Goal: Use online tool/utility: Utilize a website feature to perform a specific function

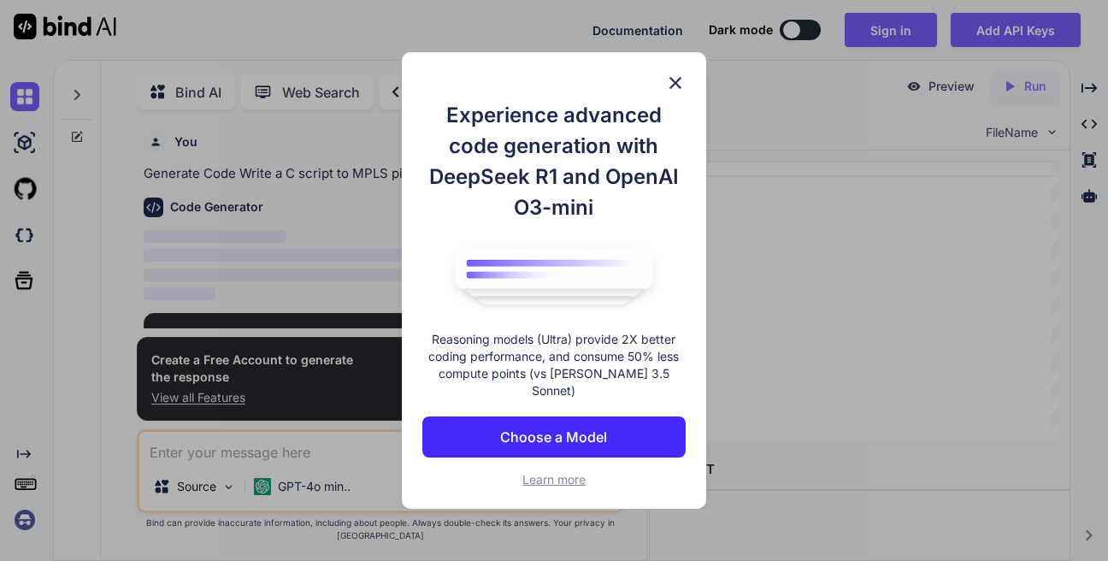
type textarea "x"
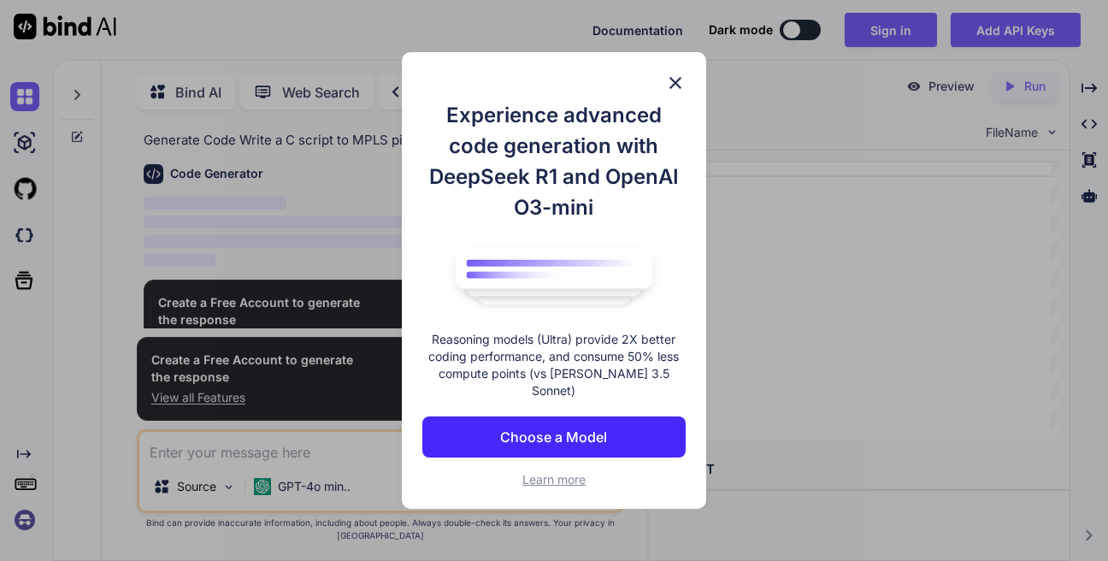
click at [672, 93] on img at bounding box center [675, 83] width 21 height 21
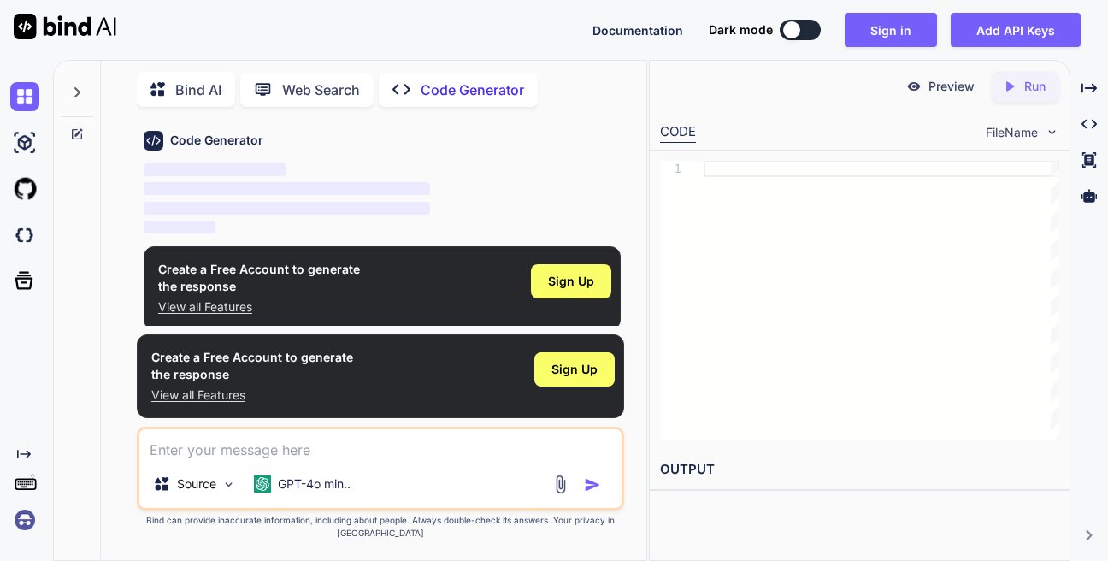
scroll to position [0, 0]
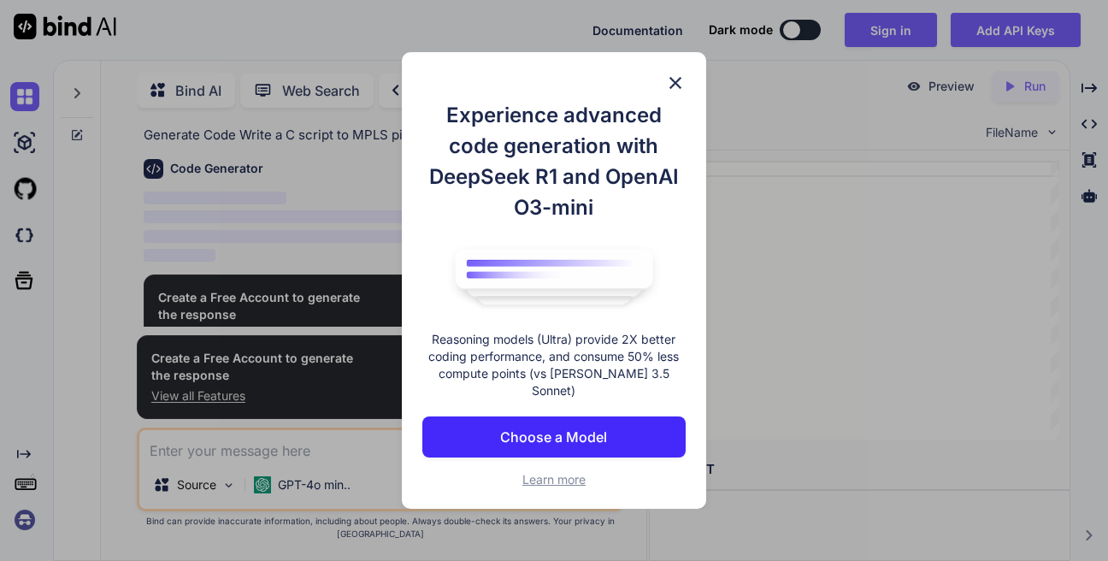
scroll to position [56, 0]
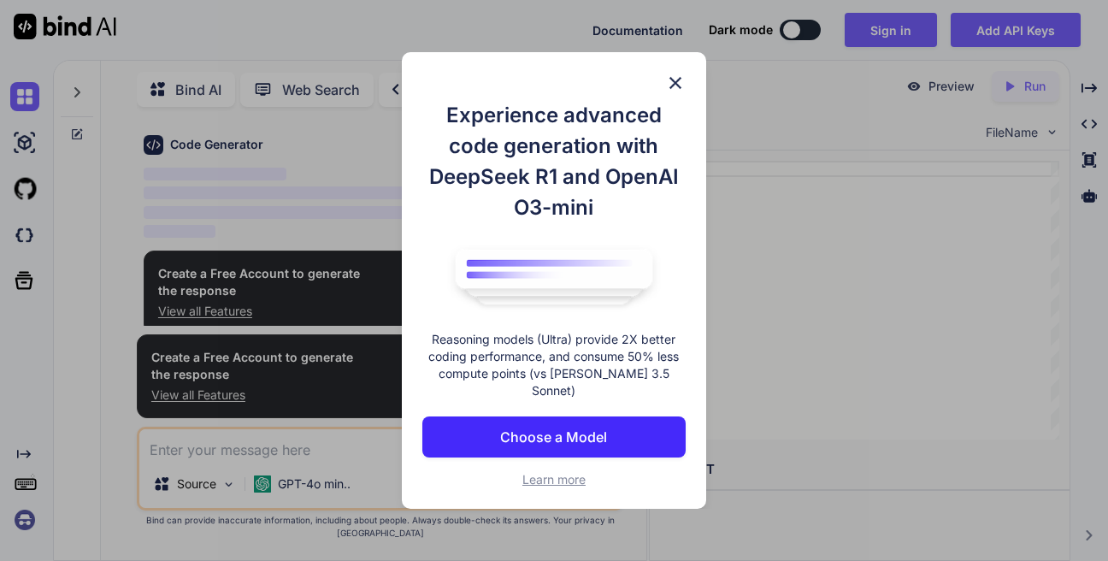
scroll to position [61, 0]
click at [671, 93] on img at bounding box center [675, 83] width 21 height 21
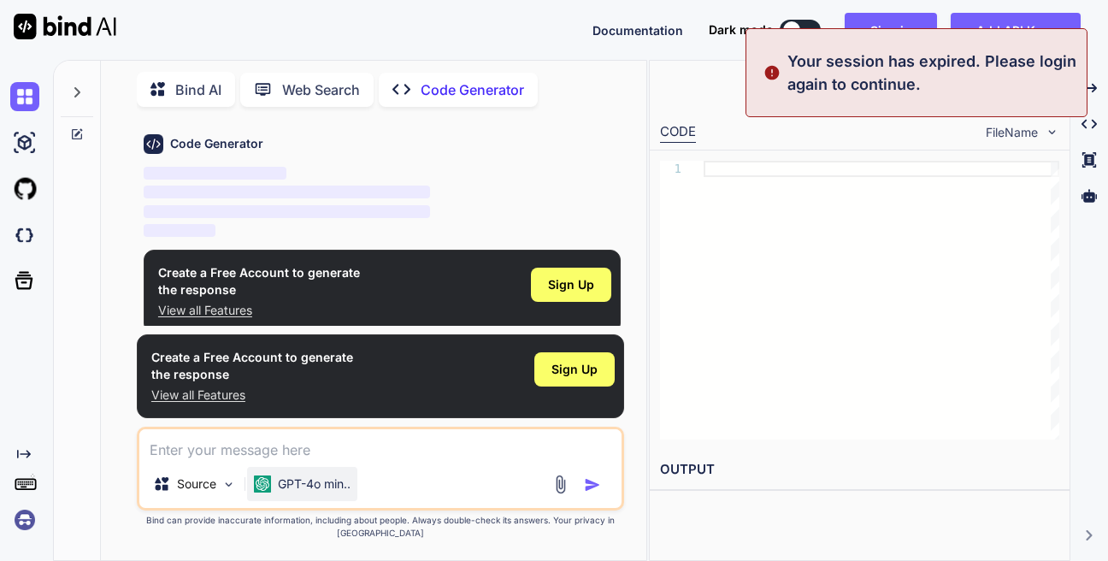
click at [286, 501] on div "GPT-4o min.." at bounding box center [302, 484] width 110 height 34
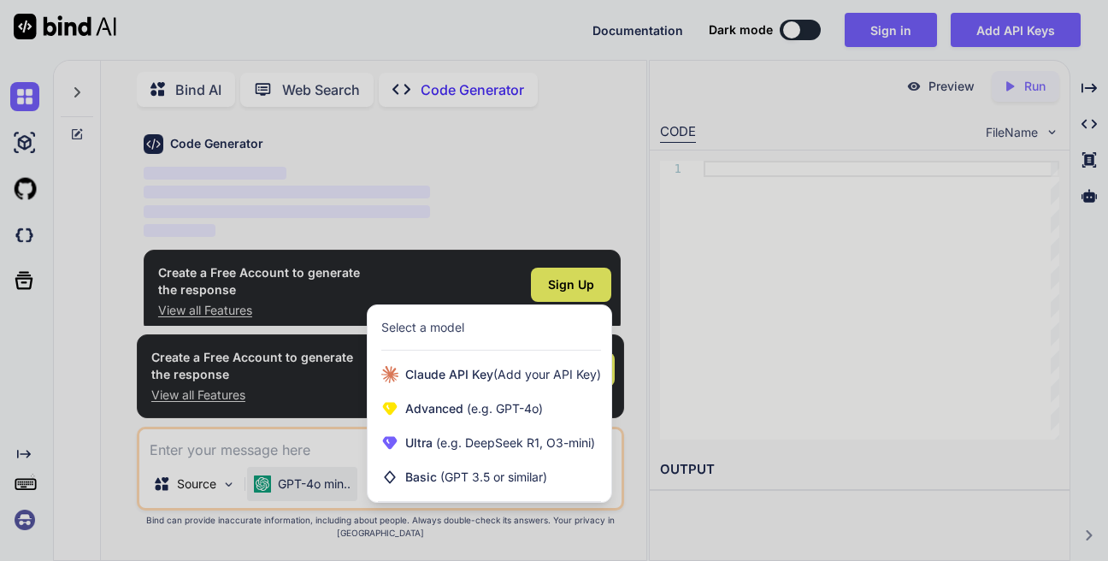
click at [198, 497] on div at bounding box center [554, 280] width 1108 height 561
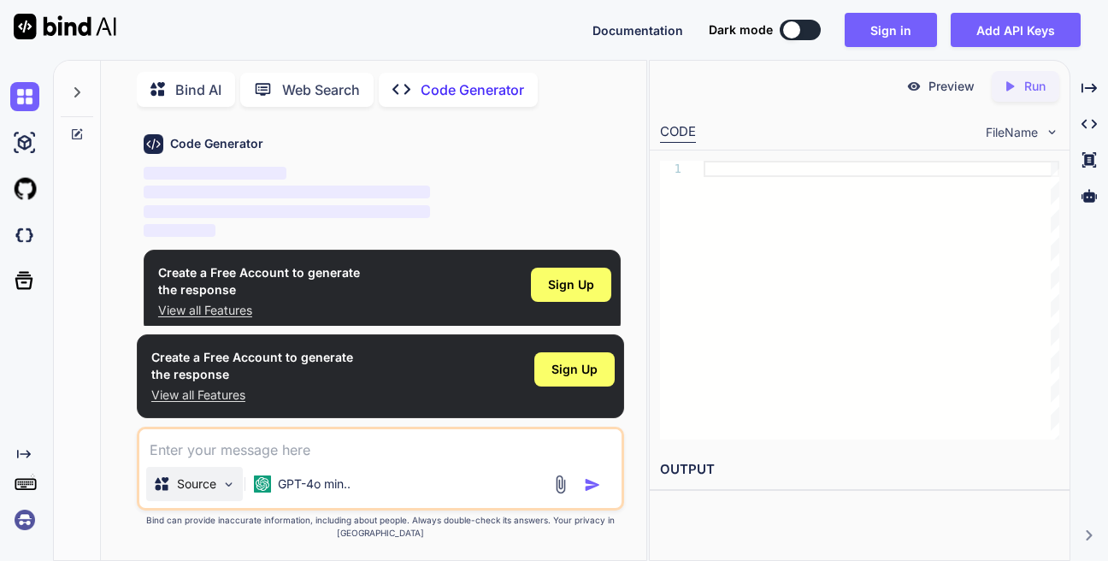
click at [200, 492] on p "Source" at bounding box center [196, 483] width 39 height 17
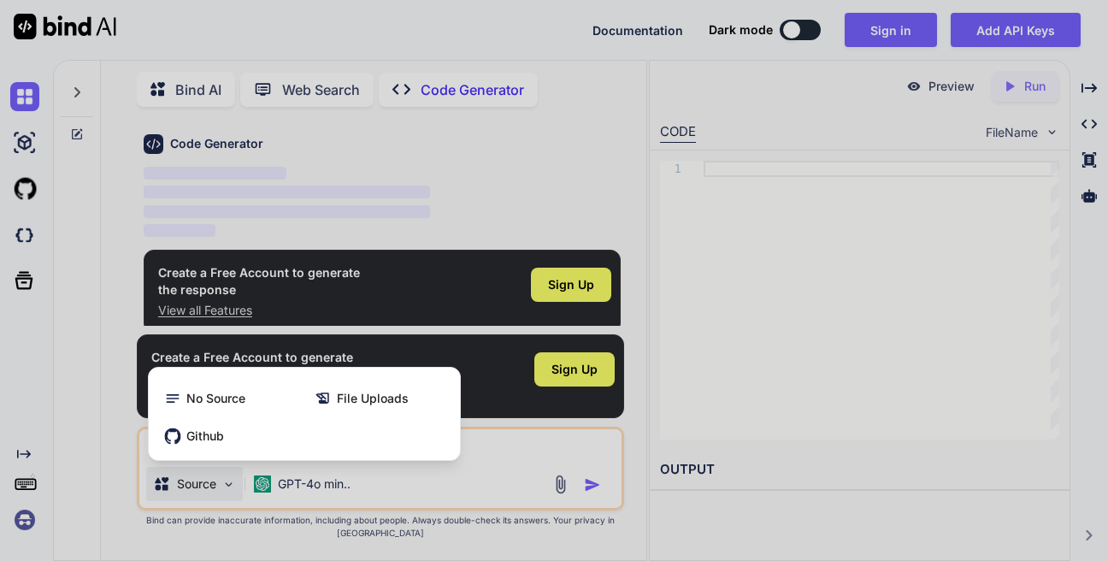
click at [200, 498] on div at bounding box center [554, 280] width 1108 height 561
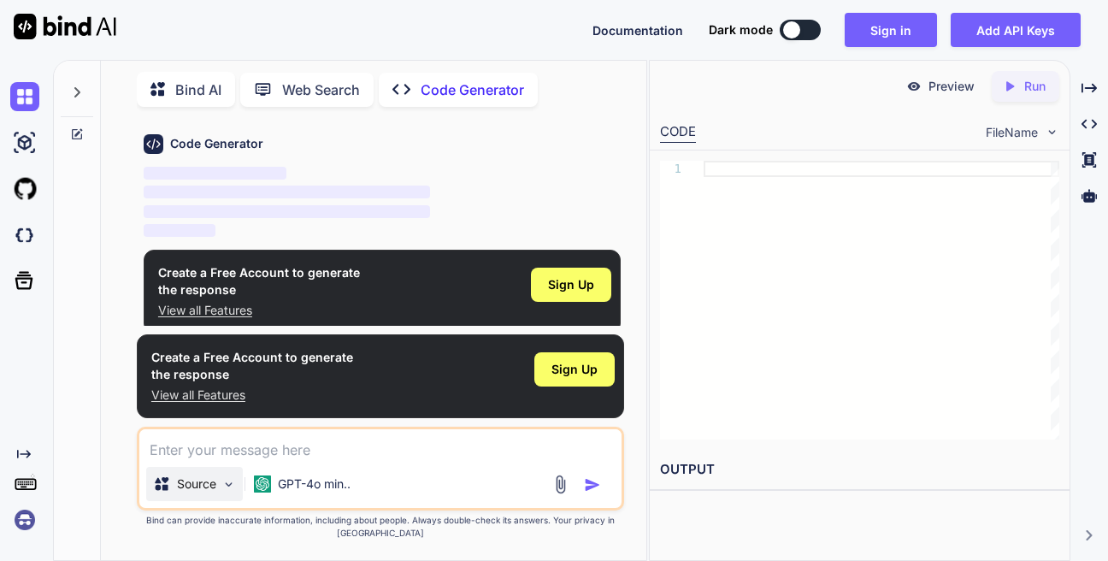
click at [200, 492] on p "Source" at bounding box center [196, 483] width 39 height 17
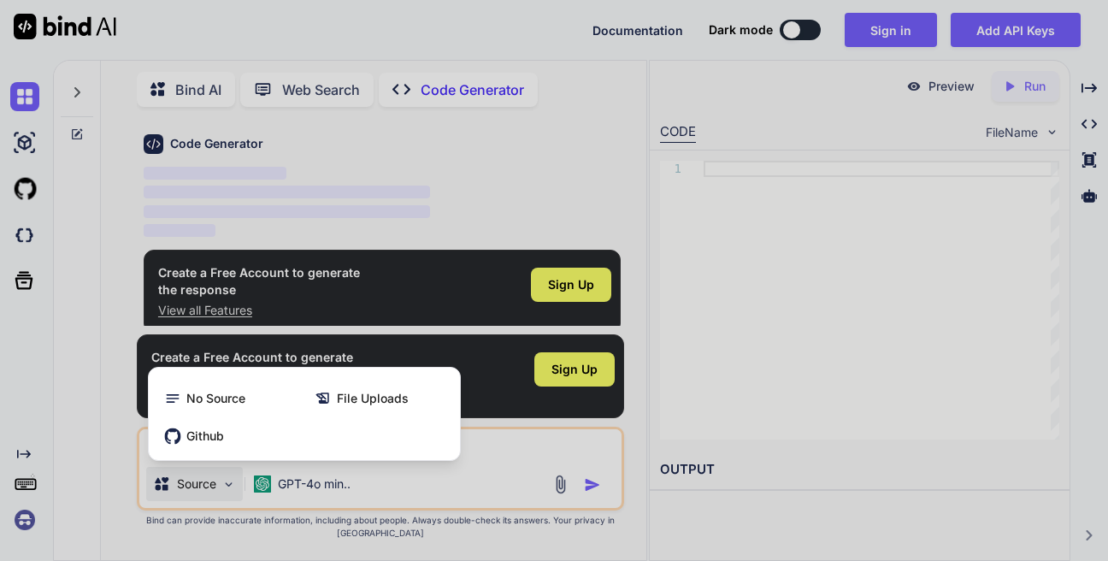
click at [200, 498] on div at bounding box center [554, 280] width 1108 height 561
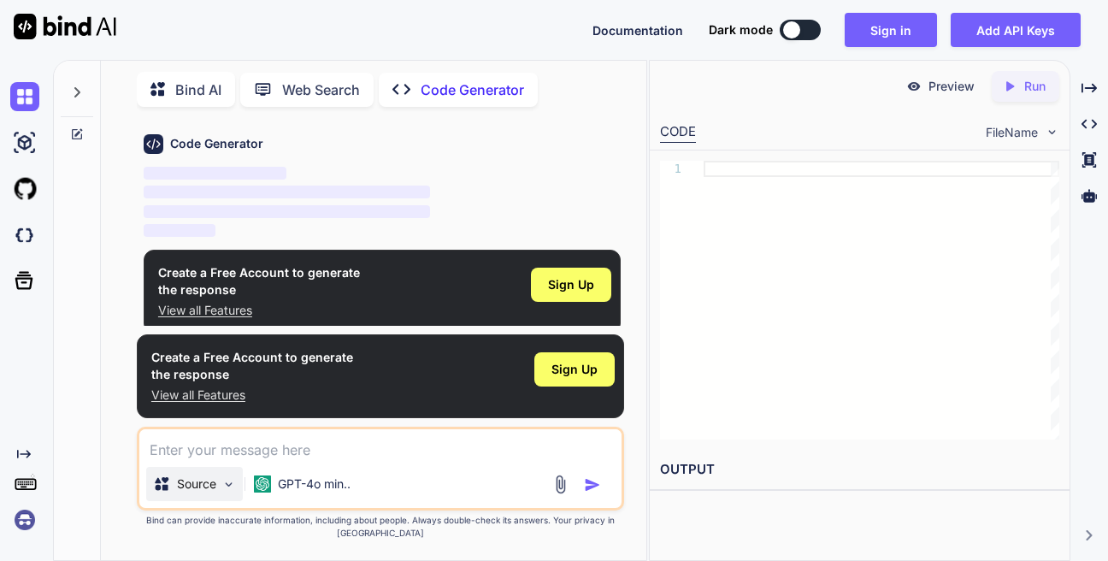
type textarea "x"
